Goal: Navigation & Orientation: Find specific page/section

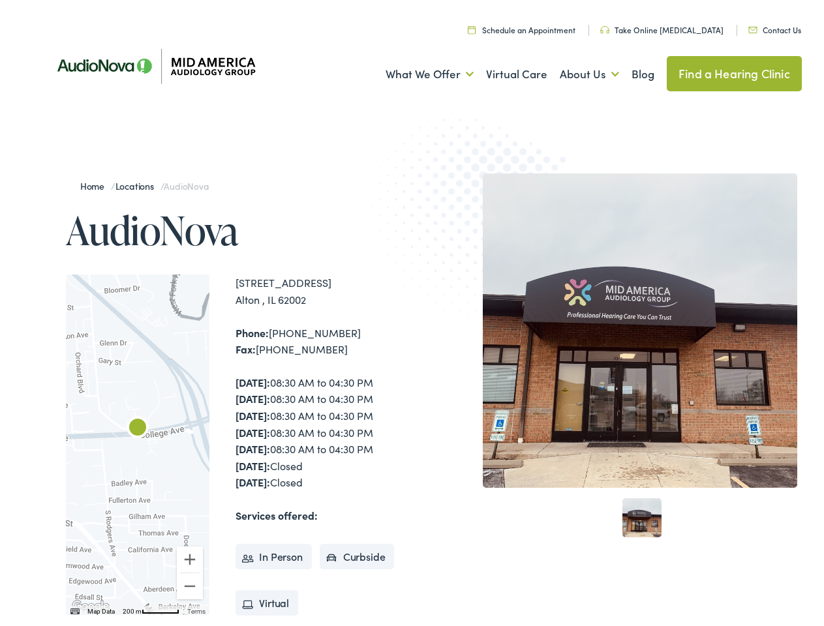
click at [412, 313] on img at bounding box center [482, 223] width 255 height 279
click at [417, 70] on link "What We Offer" at bounding box center [429, 70] width 88 height 48
click at [575, 70] on link "About Us" at bounding box center [589, 70] width 59 height 48
click at [138, 441] on div at bounding box center [137, 441] width 143 height 340
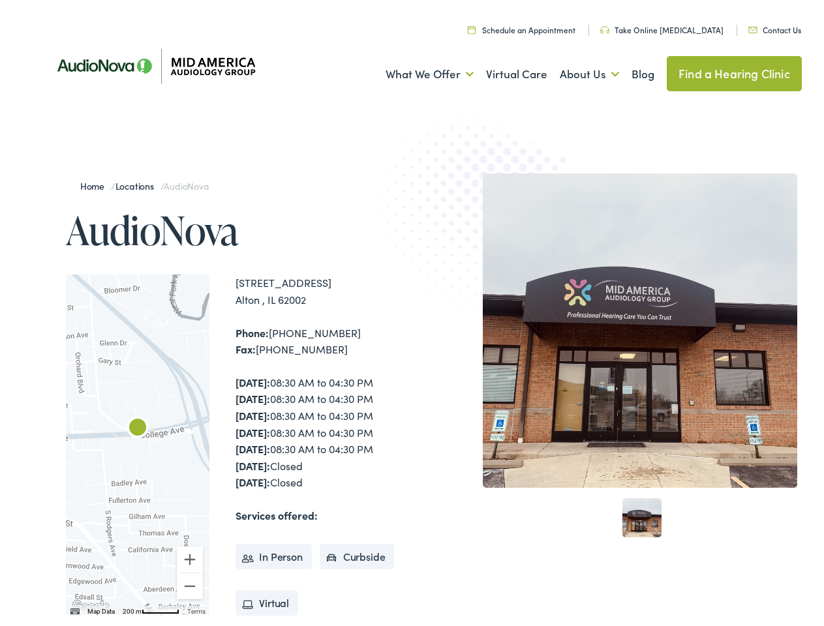
click at [138, 441] on div at bounding box center [137, 441] width 143 height 340
click at [138, 425] on img "AudioNova" at bounding box center [137, 425] width 31 height 31
click at [190, 556] on button "Zoom in" at bounding box center [190, 556] width 26 height 26
click at [190, 582] on button "Zoom out" at bounding box center [190, 582] width 26 height 26
click at [74, 608] on img "Keyboard shortcuts" at bounding box center [74, 608] width 9 height 6
